Goal: Task Accomplishment & Management: Use online tool/utility

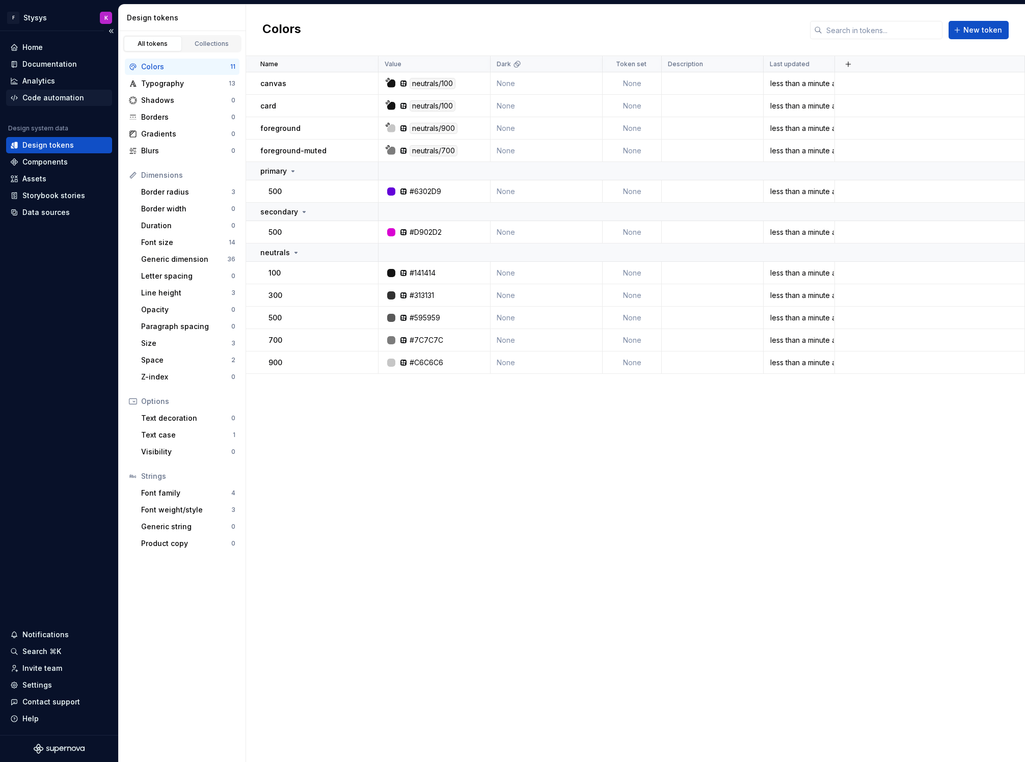
click at [46, 103] on div "Code automation" at bounding box center [59, 98] width 106 height 16
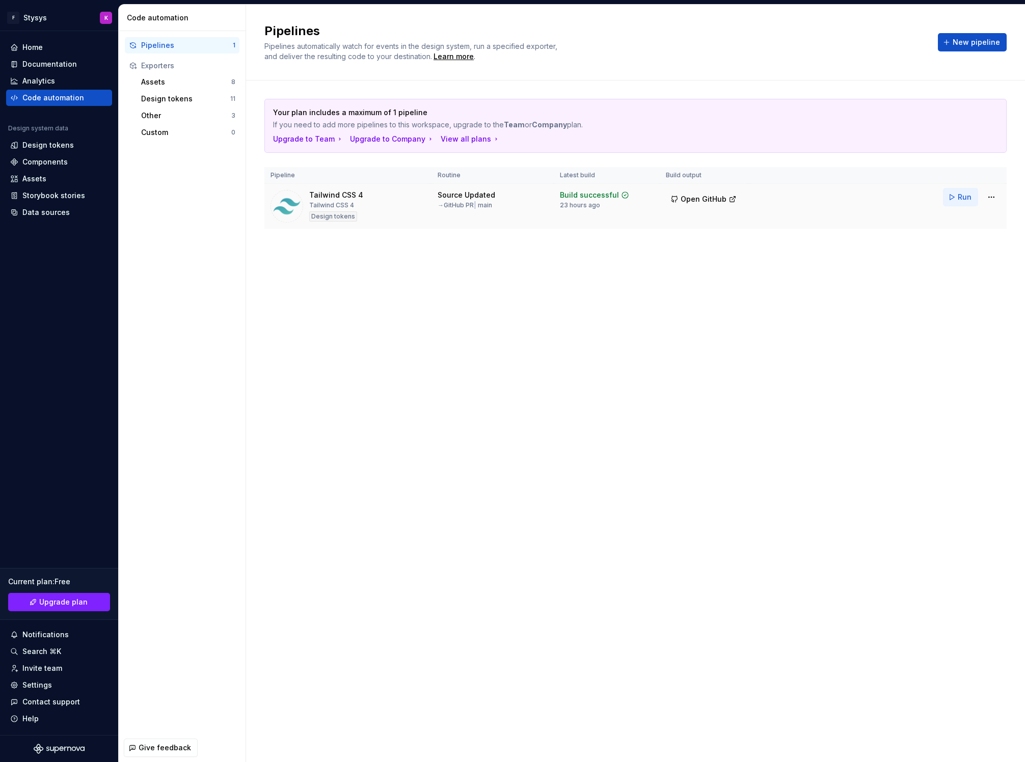
click at [957, 196] on button "Run" at bounding box center [960, 197] width 35 height 18
click at [687, 199] on span "Open GitHub" at bounding box center [703, 199] width 46 height 10
click at [959, 197] on span "Run" at bounding box center [965, 197] width 14 height 10
click at [790, 213] on tr "Tailwind CSS 4 Tailwind CSS 4 Design tokens Source Updated → GitHub PR | main B…" at bounding box center [635, 206] width 742 height 45
click at [592, 187] on td "Build successful 4 seconds ago" at bounding box center [607, 206] width 106 height 45
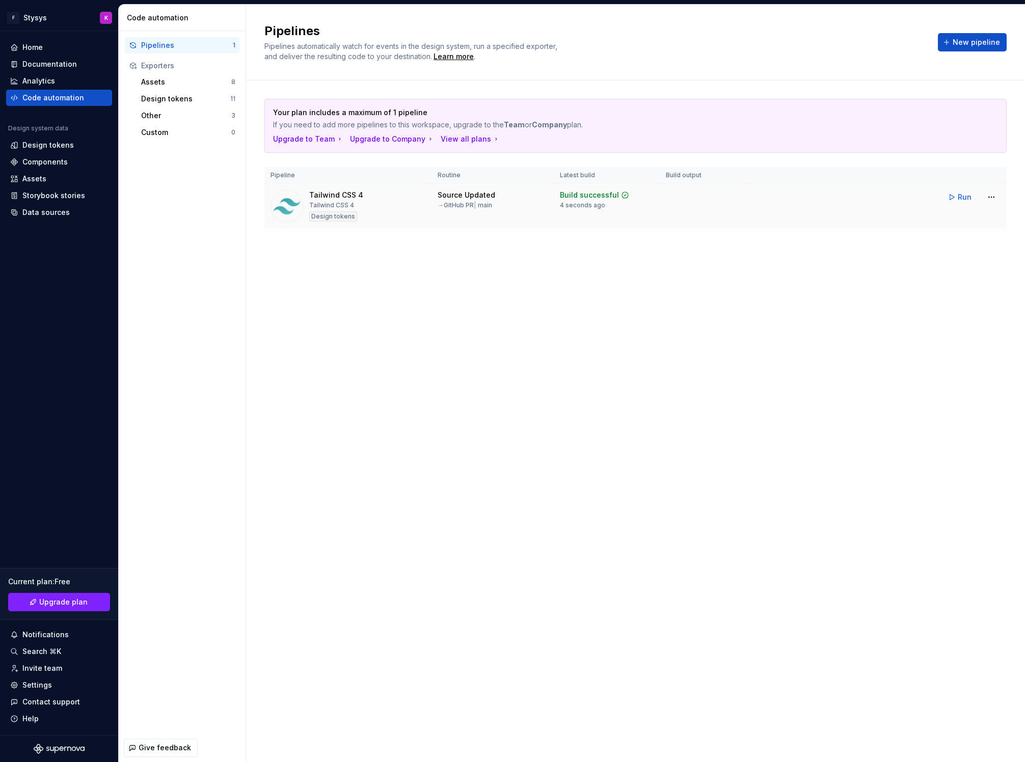
click at [588, 194] on div "Build successful" at bounding box center [589, 195] width 59 height 10
click at [168, 38] on div "Pipelines 1" at bounding box center [182, 45] width 115 height 16
click at [994, 196] on html "F Stysys K Home Documentation Analytics Code automation Design system data Desi…" at bounding box center [512, 381] width 1025 height 762
click at [744, 346] on html "F Stysys K Home Documentation Analytics Code automation Design system data Desi…" at bounding box center [512, 381] width 1025 height 762
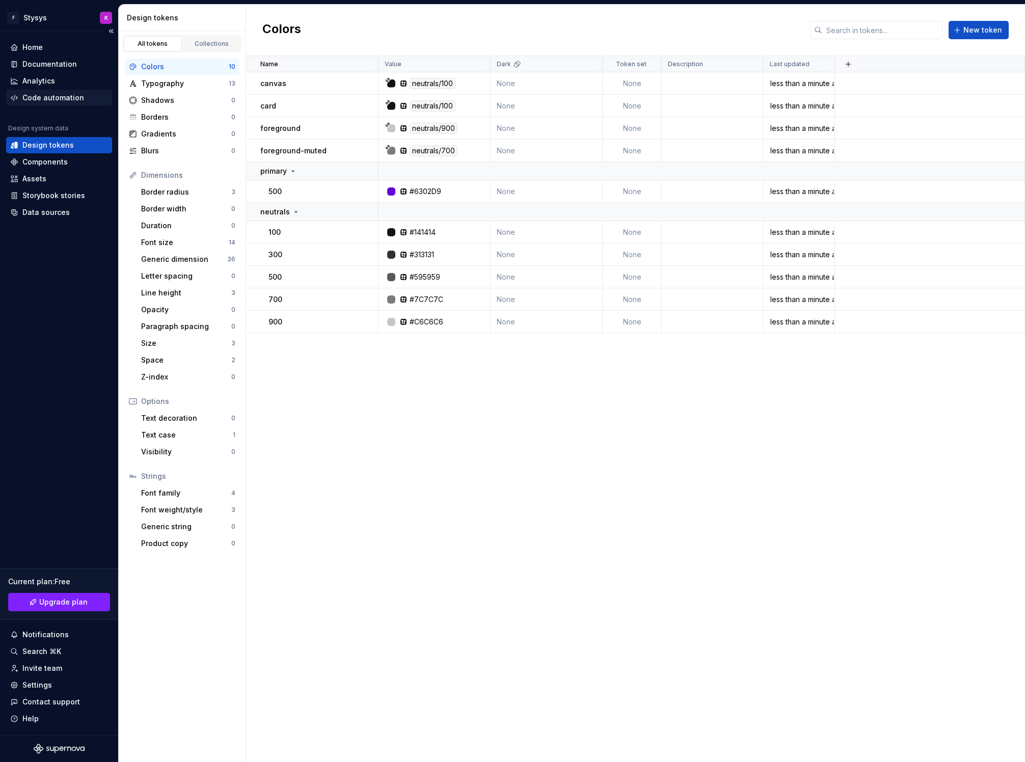
click at [36, 98] on div "Code automation" at bounding box center [53, 98] width 62 height 10
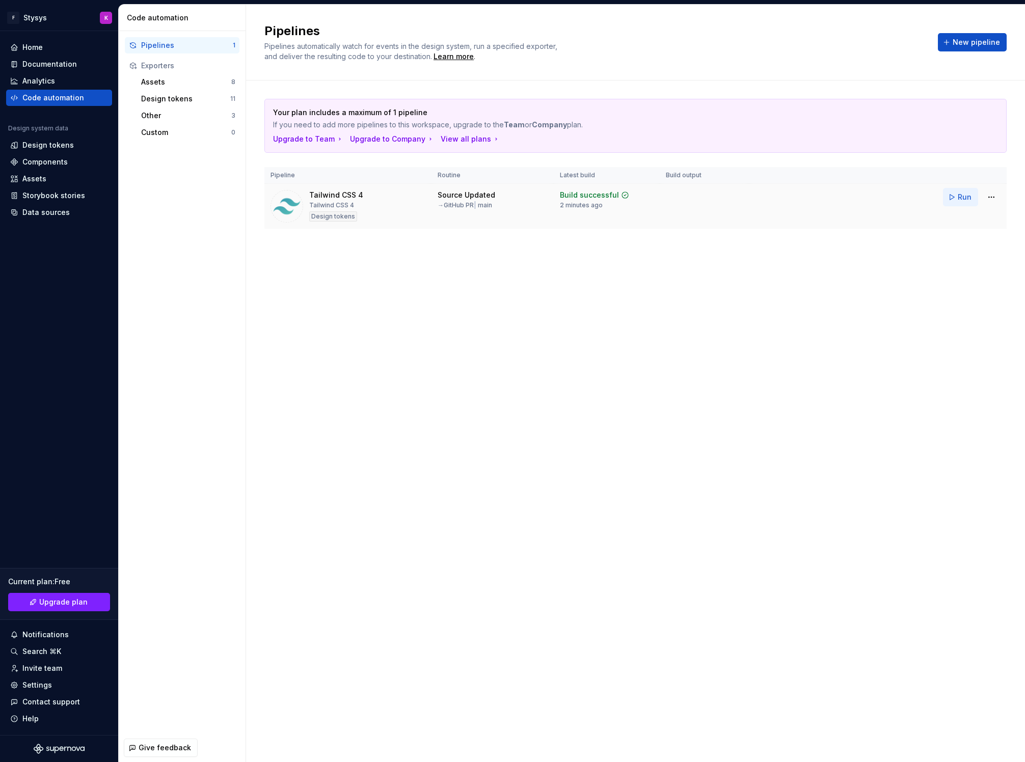
click at [962, 199] on span "Run" at bounding box center [965, 197] width 14 height 10
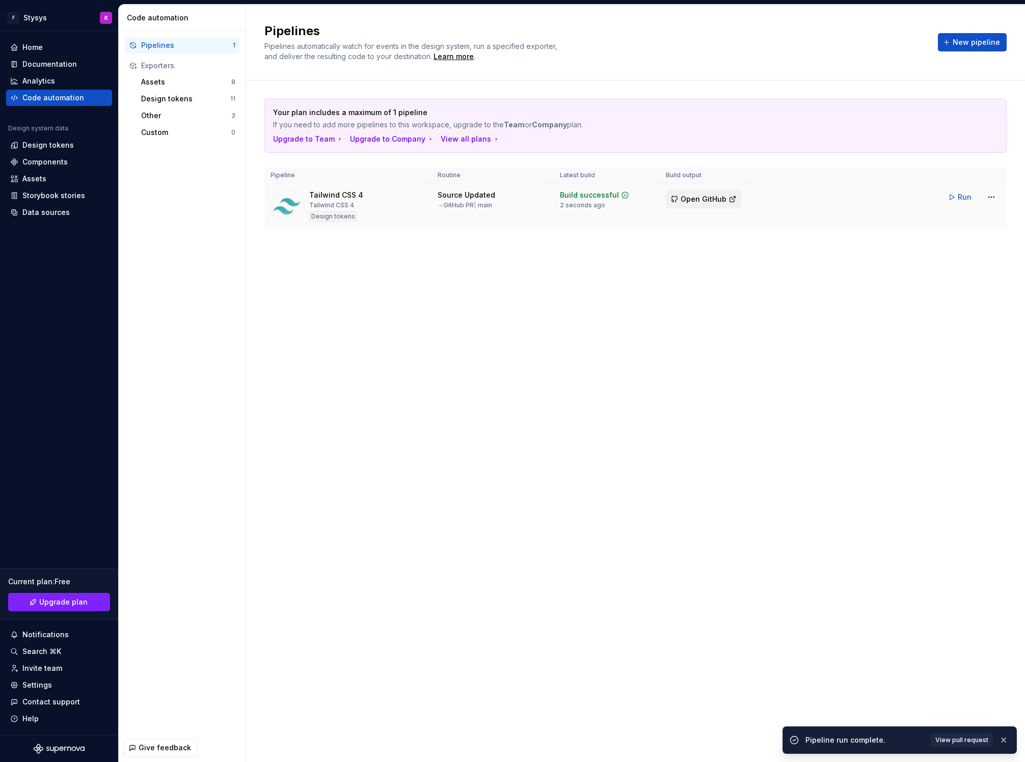
click at [695, 197] on span "Open GitHub" at bounding box center [703, 199] width 46 height 10
click at [987, 196] on html "F Stysys K Home Documentation Analytics Code automation Design system data Desi…" at bounding box center [512, 381] width 1025 height 762
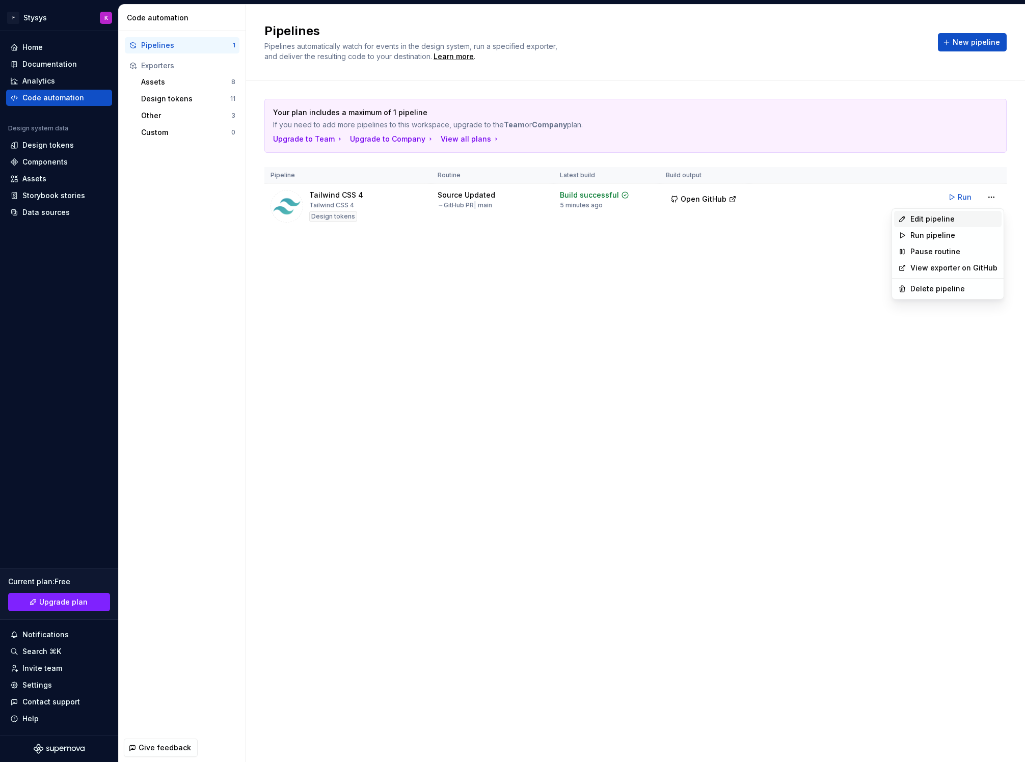
click at [949, 221] on div "Edit pipeline" at bounding box center [953, 219] width 87 height 10
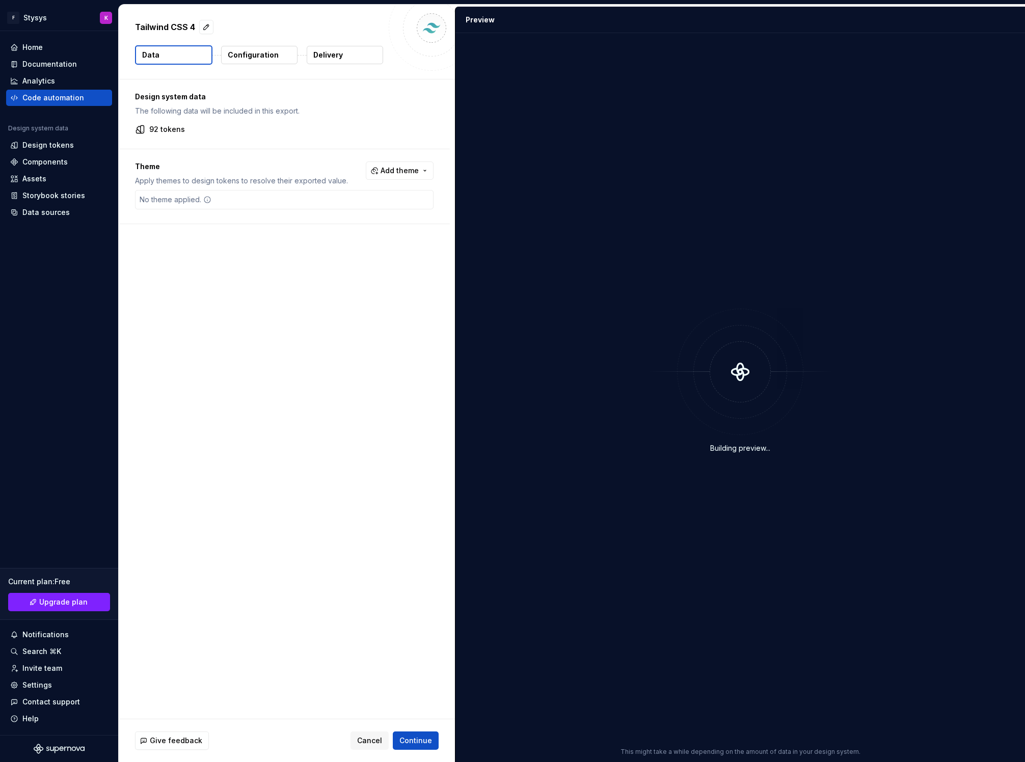
click at [319, 50] on p "Delivery" at bounding box center [328, 55] width 30 height 10
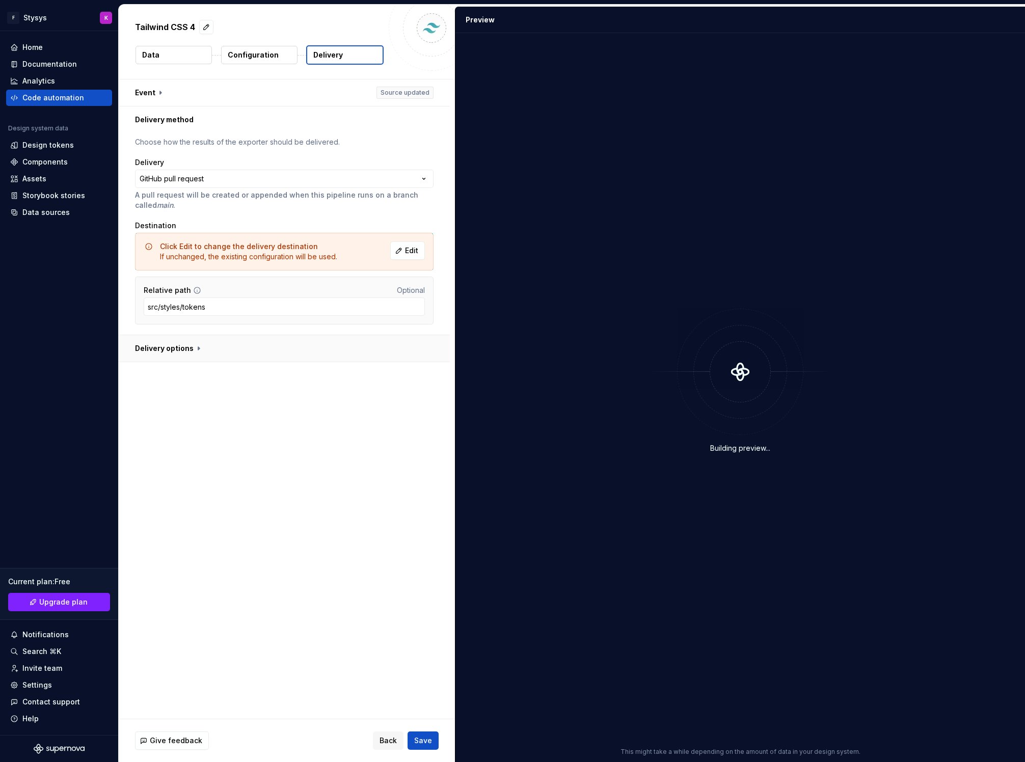
click at [173, 352] on button "button" at bounding box center [284, 348] width 331 height 26
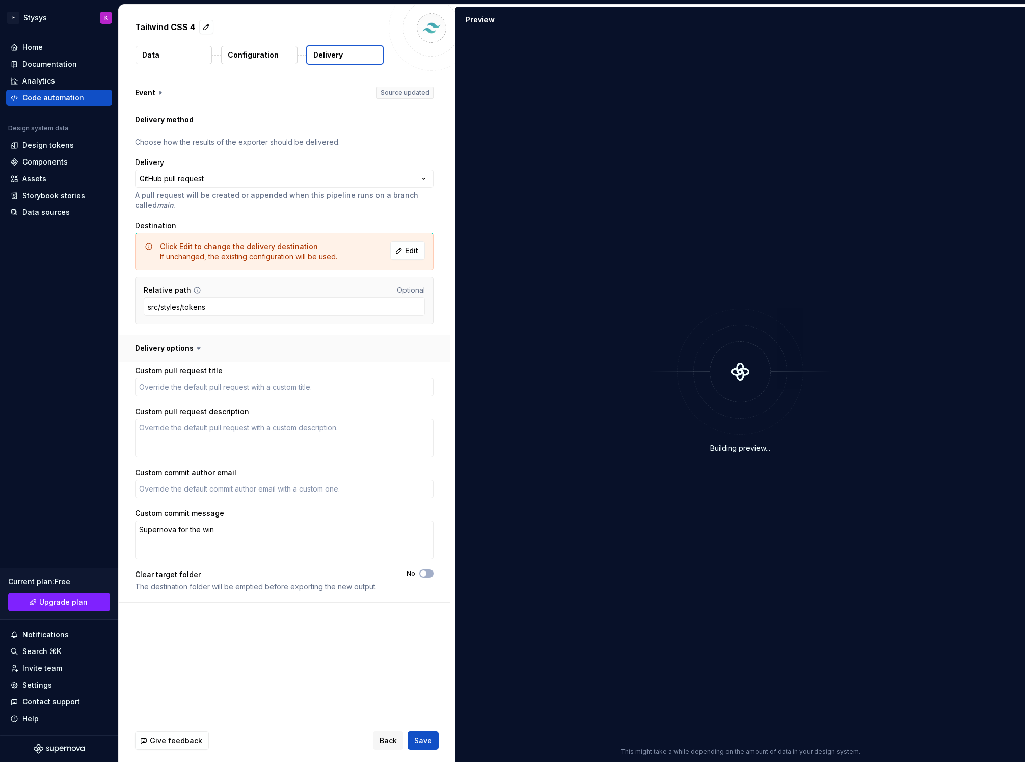
click at [173, 348] on button "button" at bounding box center [284, 348] width 331 height 26
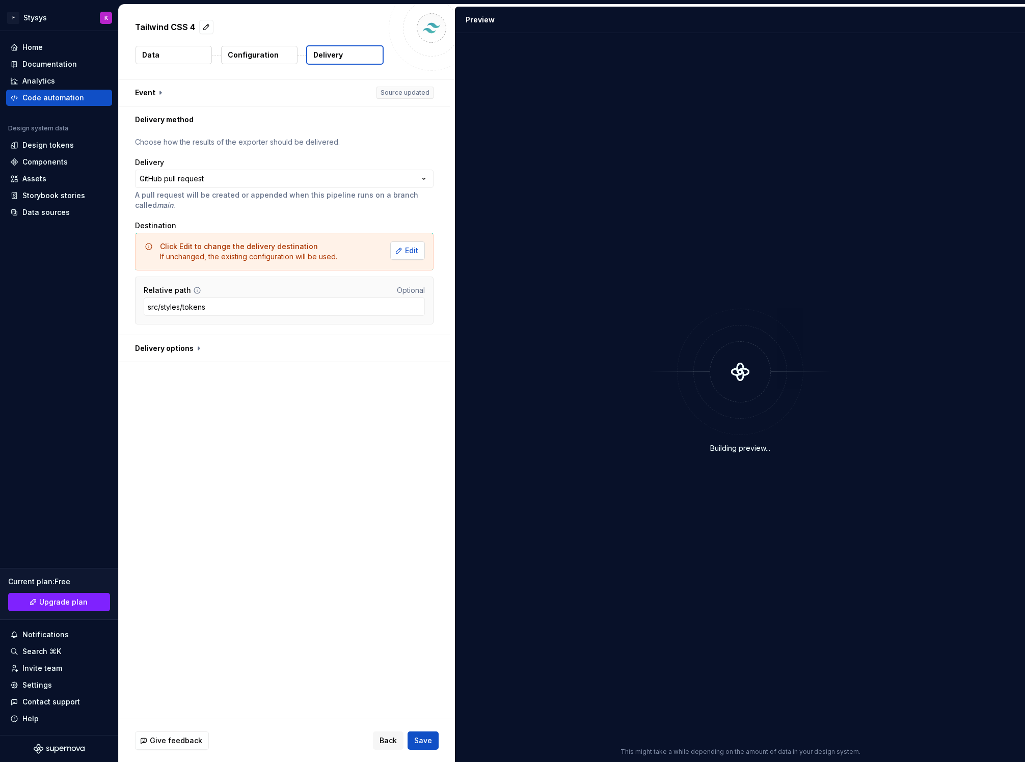
click at [418, 247] on span "Edit" at bounding box center [411, 250] width 13 height 10
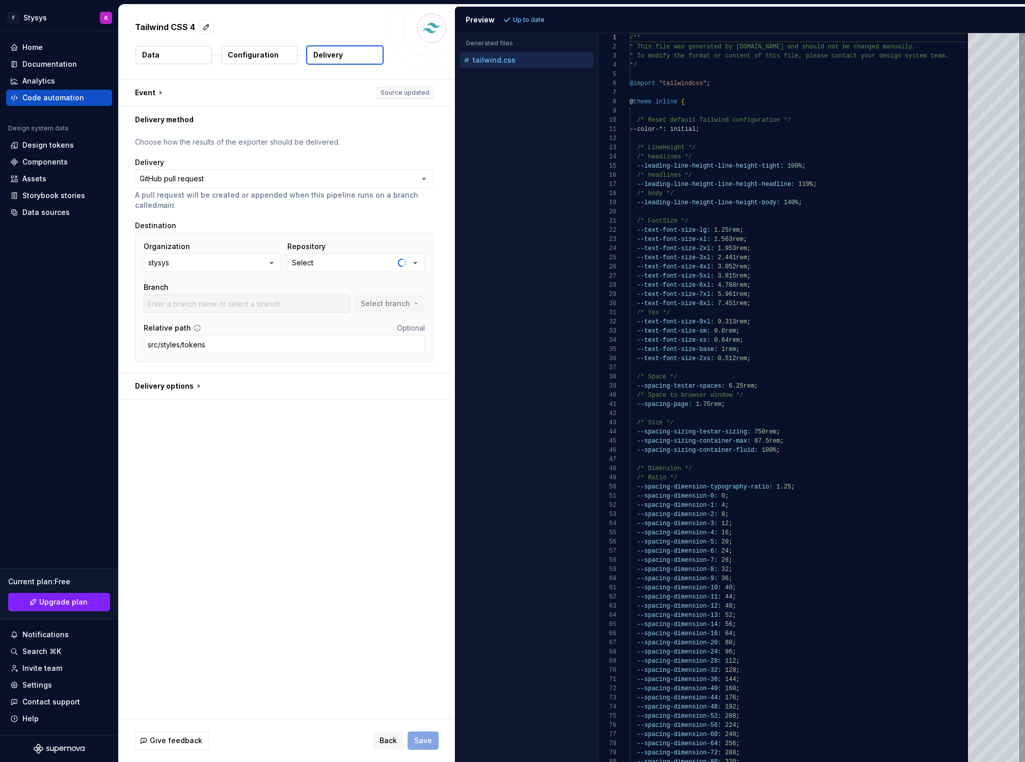
click at [323, 263] on button "Select" at bounding box center [356, 263] width 138 height 18
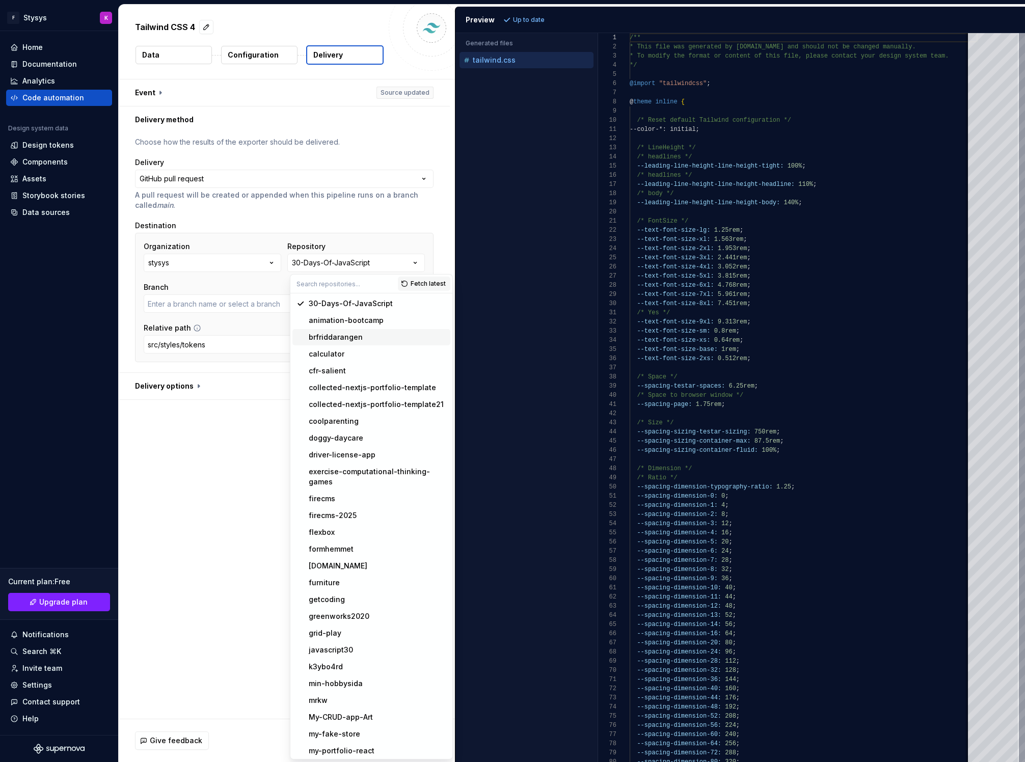
type input "master"
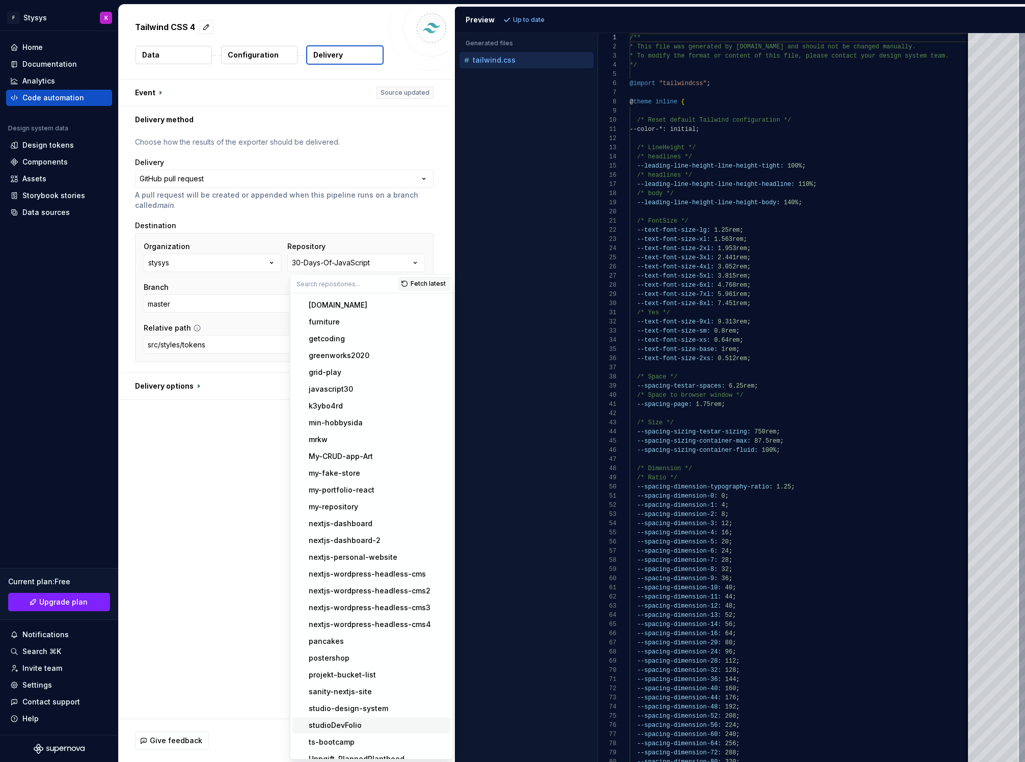
click at [361, 720] on div "studioDevFolio" at bounding box center [378, 725] width 138 height 10
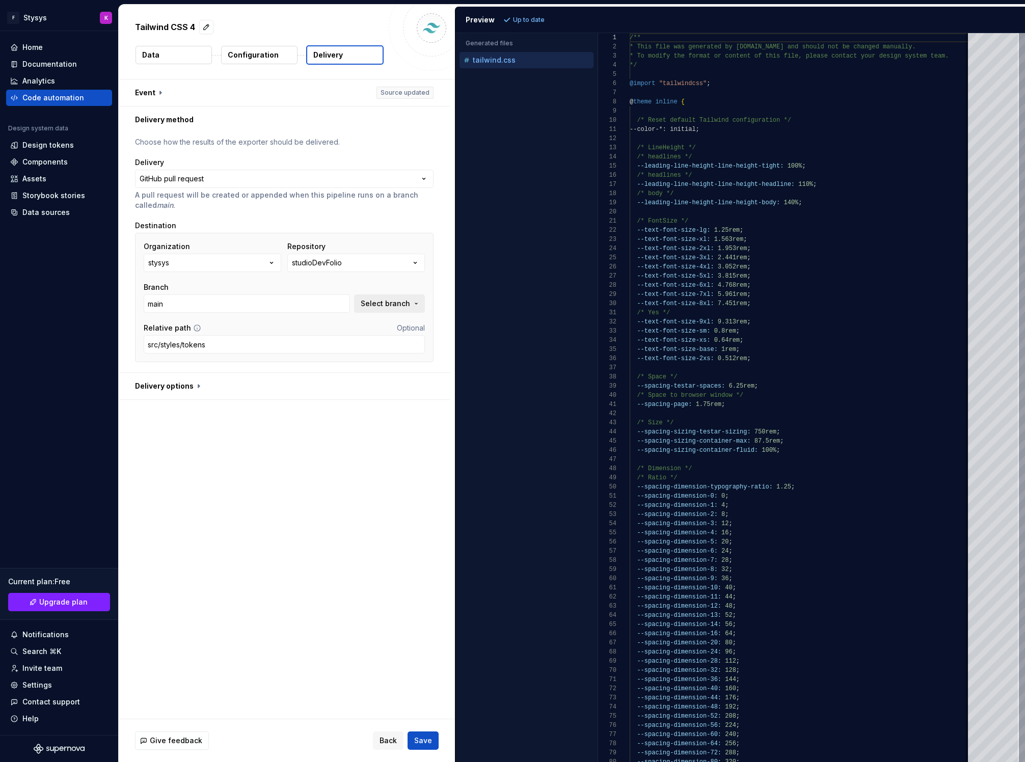
click at [390, 309] on button "Select branch" at bounding box center [389, 303] width 71 height 18
click at [290, 362] on div "supernova/tailwind-css-4" at bounding box center [282, 361] width 94 height 10
type input "supernova/tailwind-css-4"
click at [428, 745] on span "Save" at bounding box center [423, 740] width 18 height 10
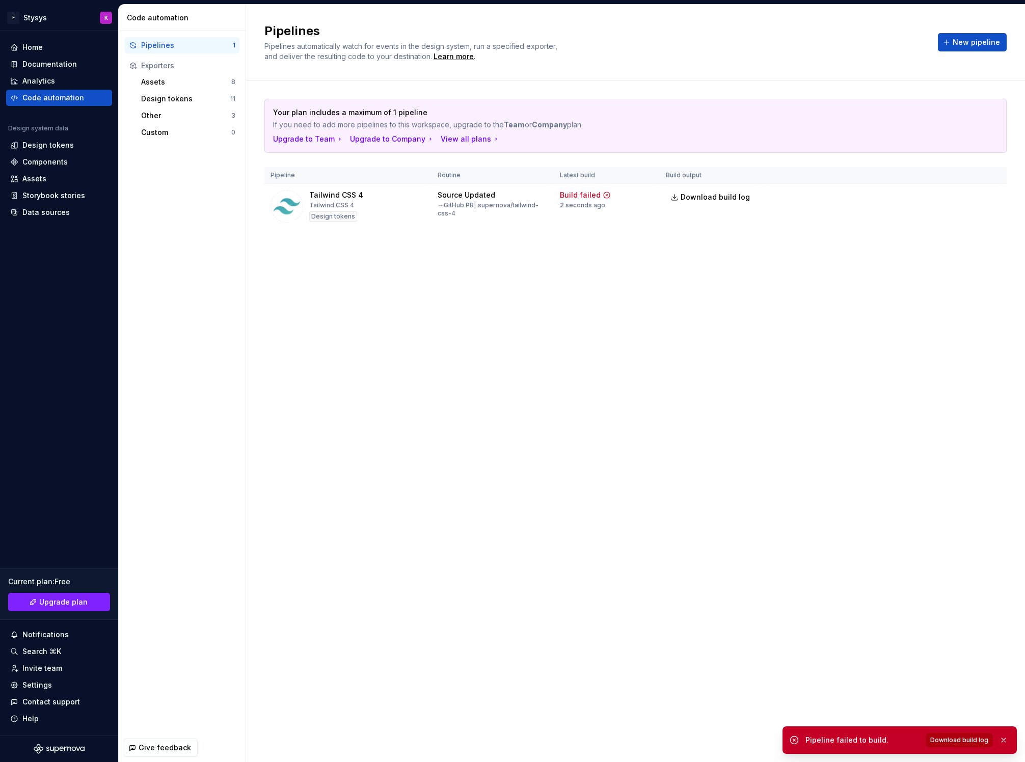
click at [960, 742] on span "Download build log" at bounding box center [959, 740] width 58 height 8
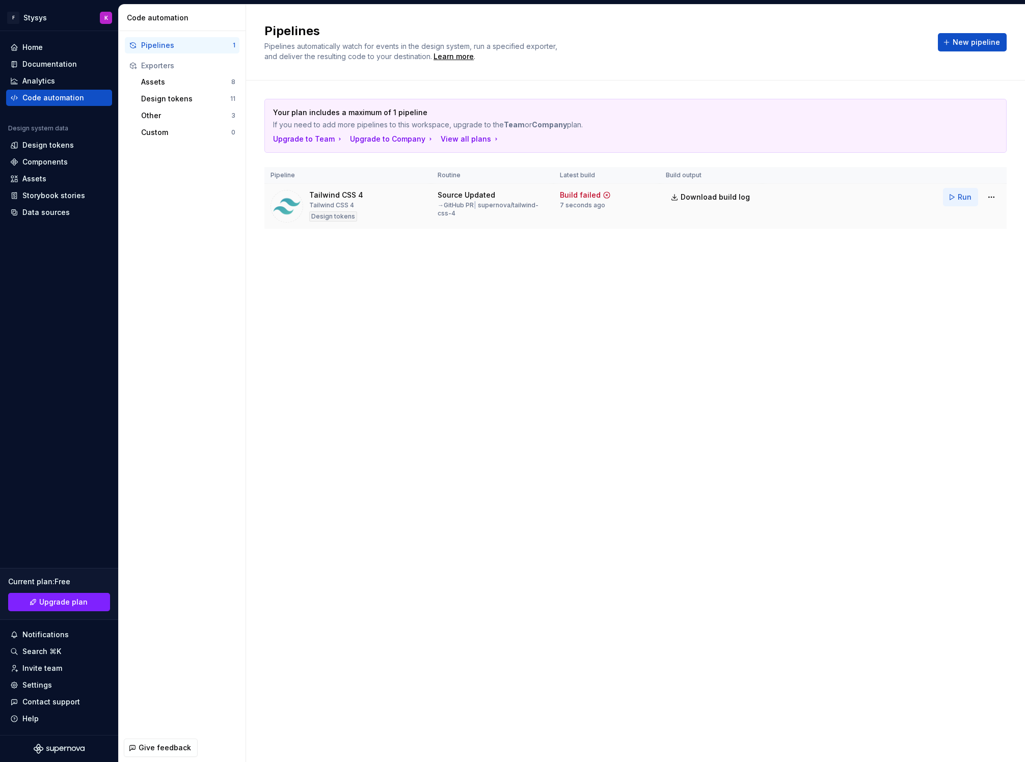
click at [967, 199] on span "Run" at bounding box center [965, 197] width 14 height 10
click at [991, 199] on html "F Stysys K Home Documentation Analytics Code automation Design system data Desi…" at bounding box center [512, 381] width 1025 height 762
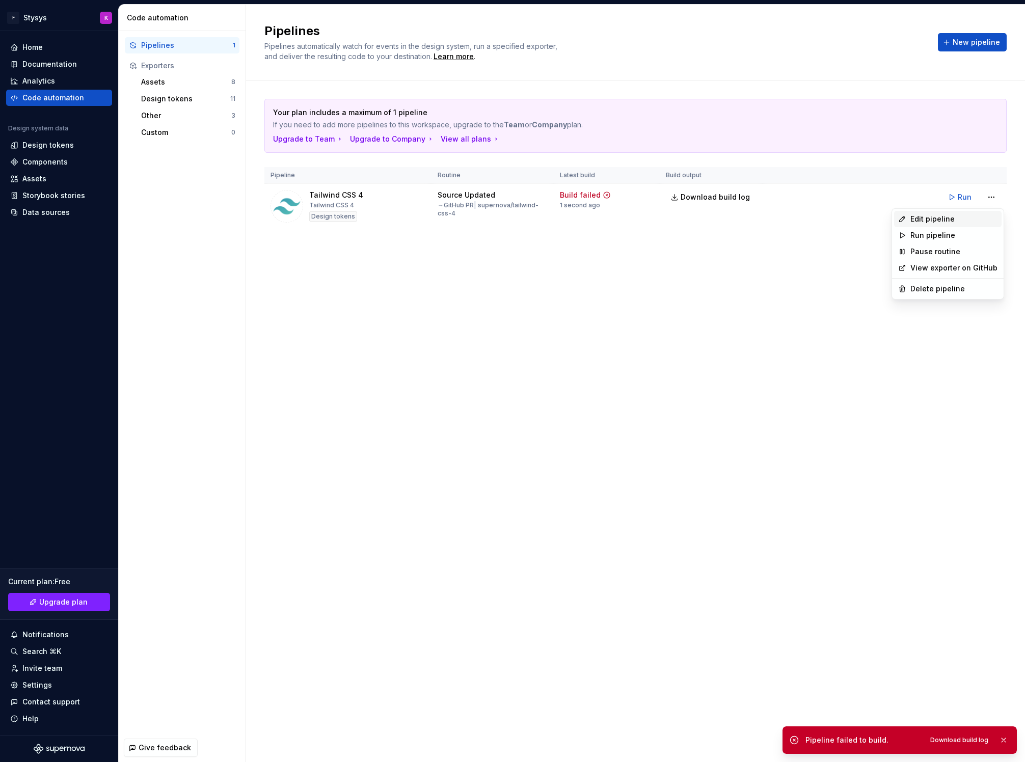
click at [926, 216] on div "Edit pipeline" at bounding box center [953, 219] width 87 height 10
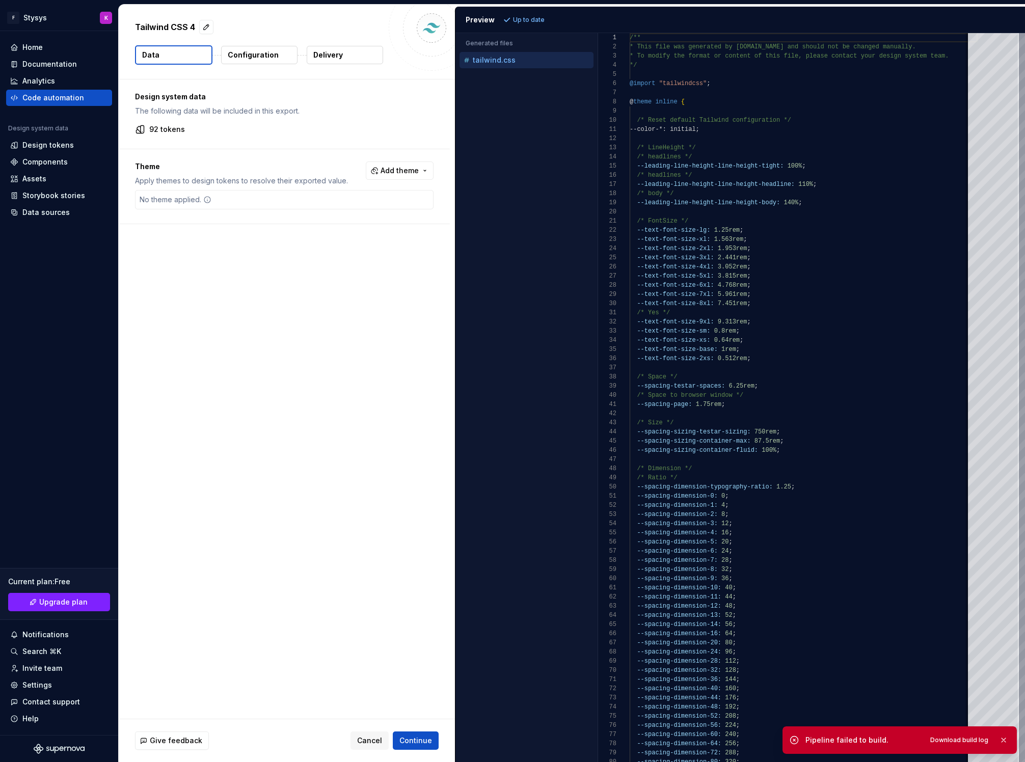
click at [254, 55] on p "Configuration" at bounding box center [253, 55] width 51 height 10
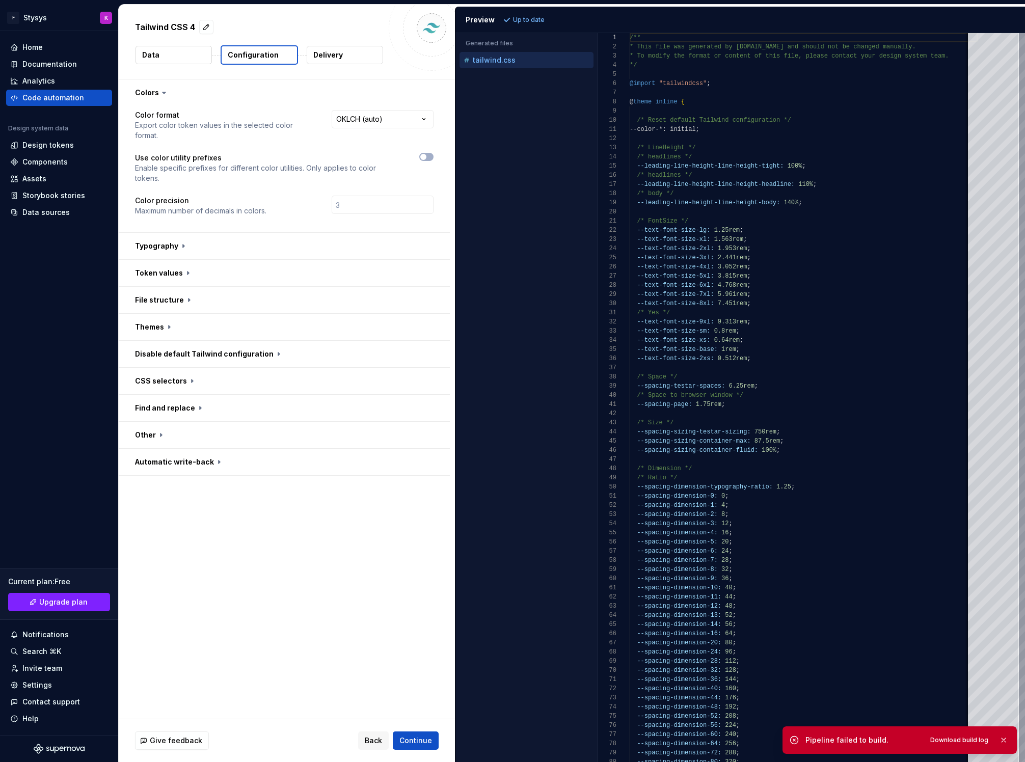
click at [338, 59] on p "Delivery" at bounding box center [328, 55] width 30 height 10
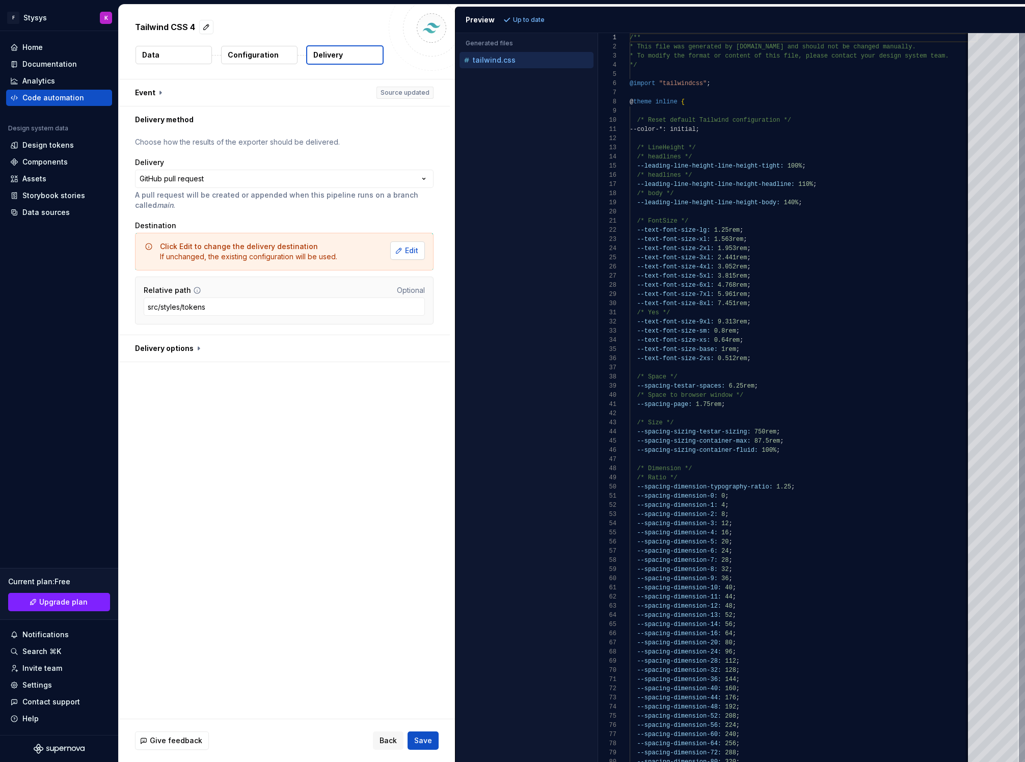
click at [416, 254] on span "Edit" at bounding box center [411, 250] width 13 height 10
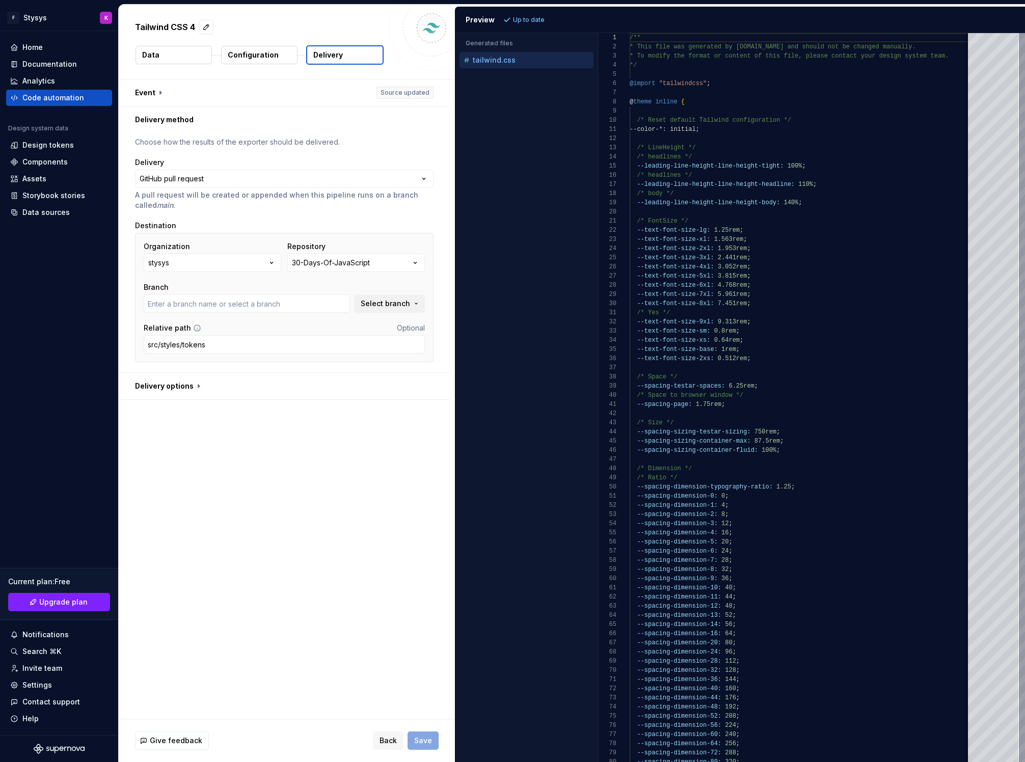
type input "master"
click at [377, 306] on span "Select branch" at bounding box center [385, 303] width 49 height 10
click at [394, 301] on span "Select branch" at bounding box center [385, 303] width 49 height 10
click at [404, 301] on span "Select branch" at bounding box center [385, 303] width 49 height 10
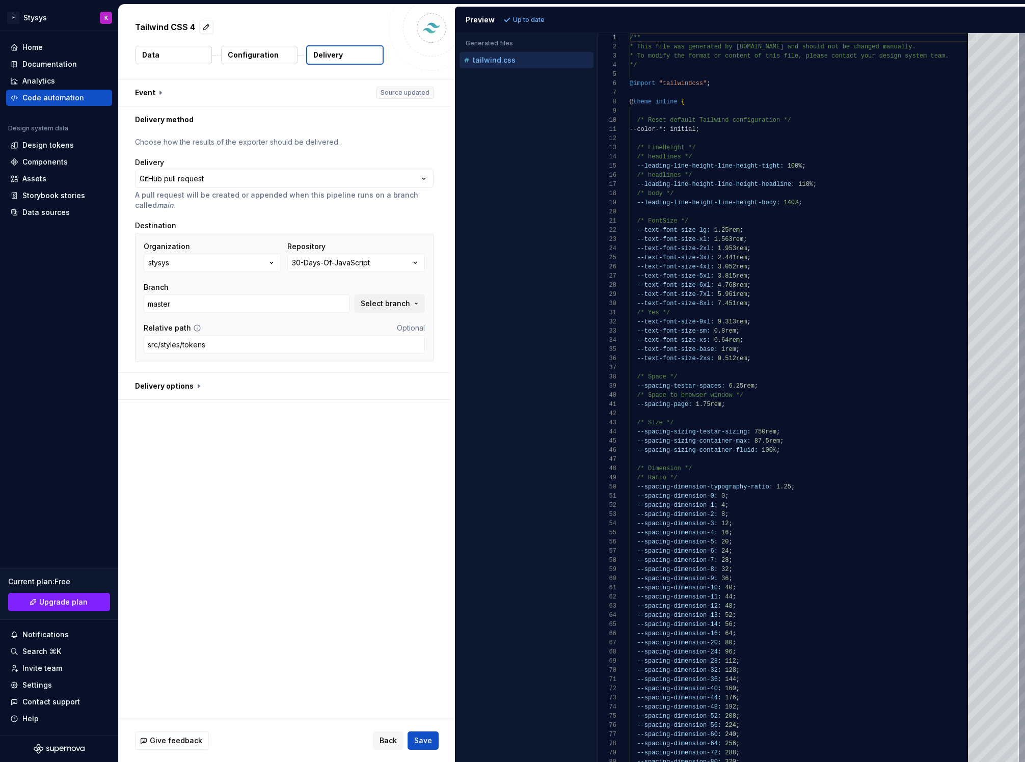
click at [382, 251] on div "Repository" at bounding box center [356, 246] width 138 height 10
click at [378, 261] on button "30-Days-Of-JavaScript" at bounding box center [356, 263] width 138 height 18
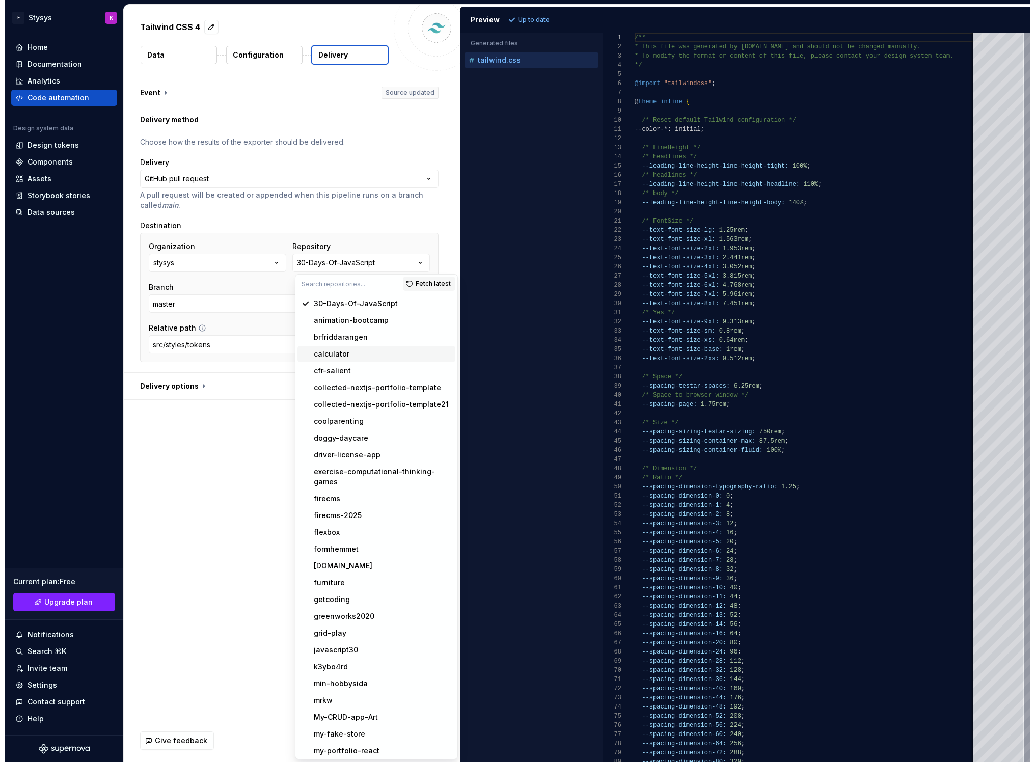
scroll to position [261, 0]
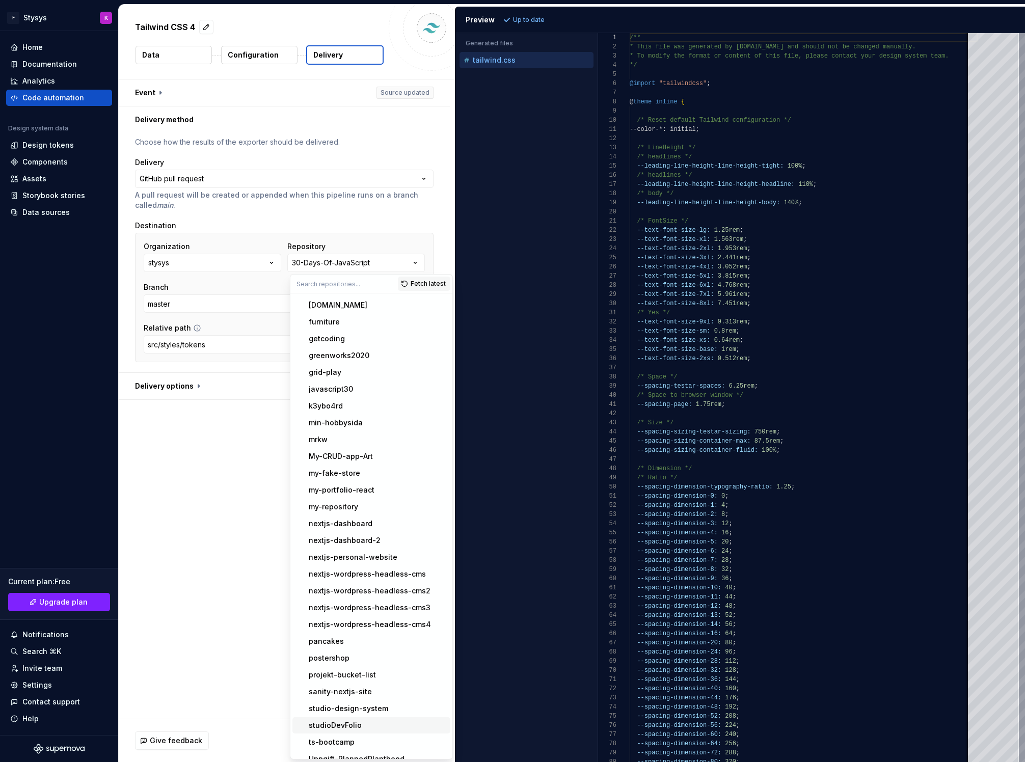
click at [358, 720] on div "studioDevFolio" at bounding box center [335, 725] width 53 height 10
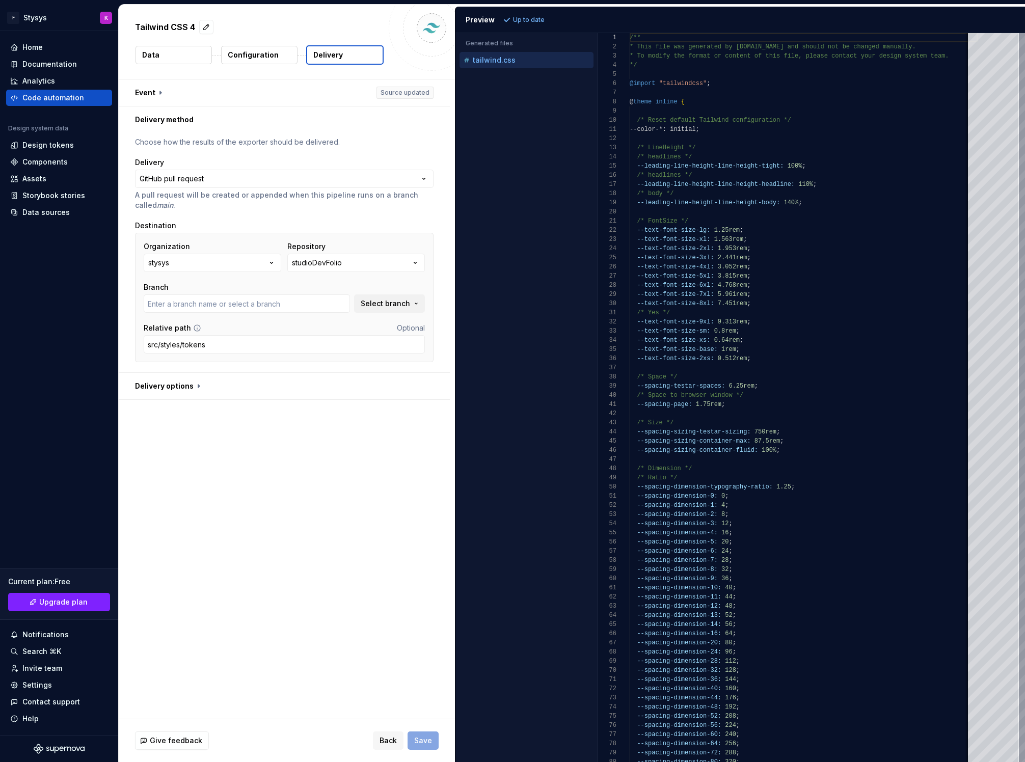
type input "main"
click at [393, 299] on span "Select branch" at bounding box center [385, 303] width 49 height 10
click at [380, 303] on span "Select branch" at bounding box center [385, 303] width 49 height 10
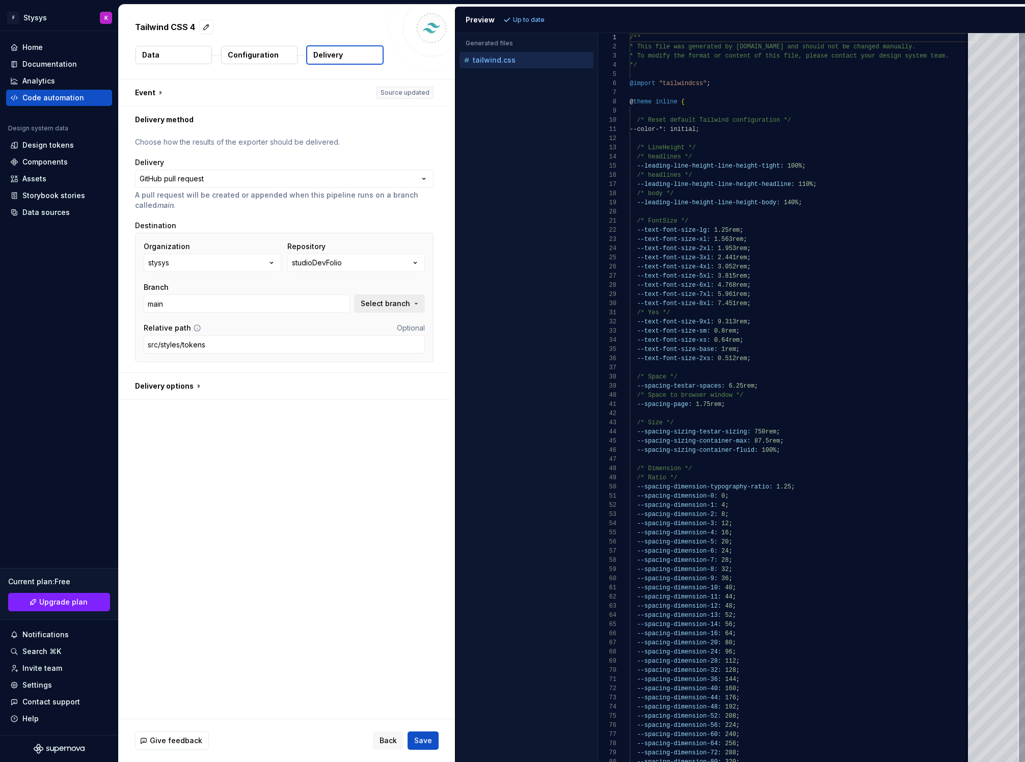
click at [379, 298] on span "Select branch" at bounding box center [385, 303] width 49 height 10
click at [404, 322] on span "Fetch latest" at bounding box center [405, 324] width 35 height 8
click at [270, 342] on div "main" at bounding box center [329, 344] width 188 height 10
click at [420, 741] on span "Save" at bounding box center [423, 740] width 18 height 10
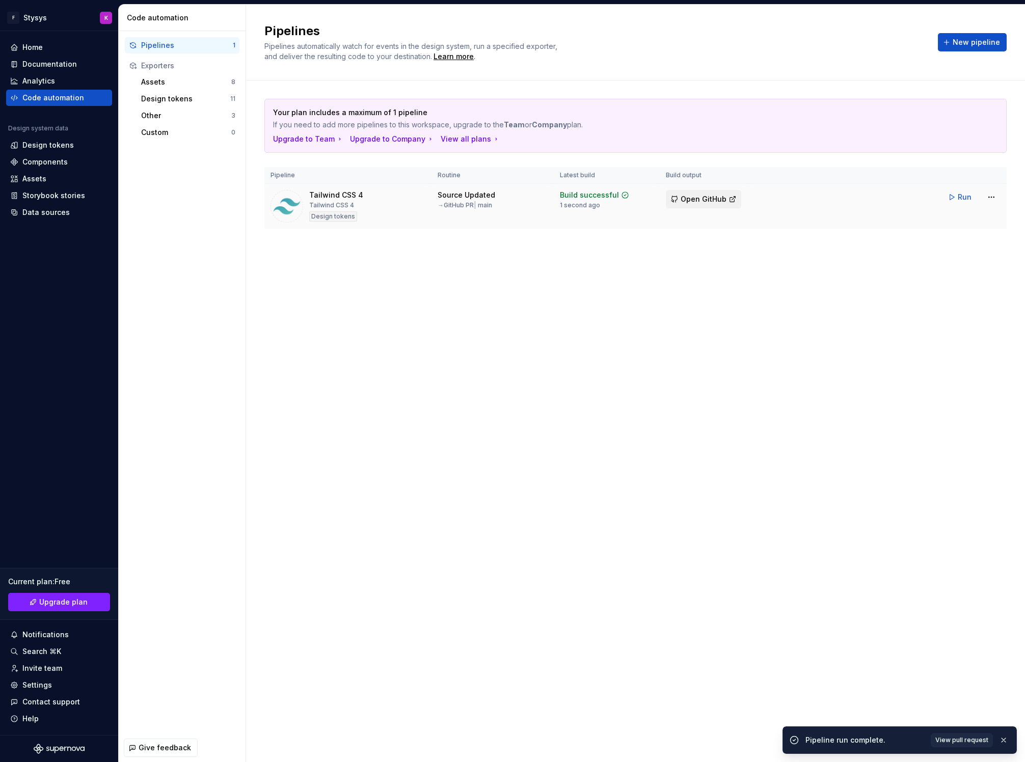
click at [698, 199] on span "Open GitHub" at bounding box center [703, 199] width 46 height 10
